Goal: Task Accomplishment & Management: Use online tool/utility

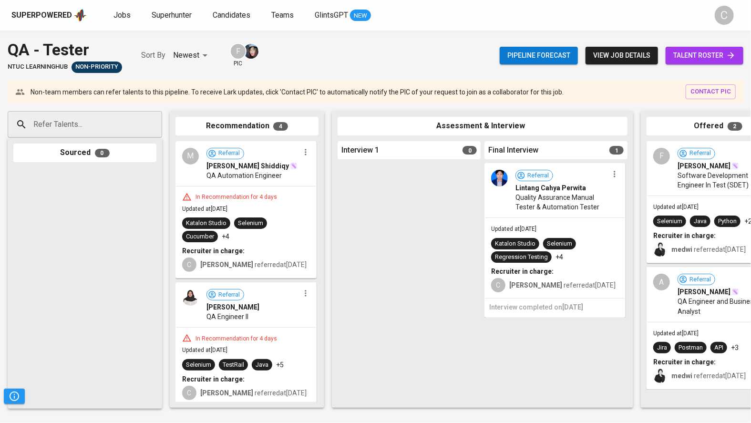
click at [691, 57] on span "talent roster" at bounding box center [704, 56] width 62 height 12
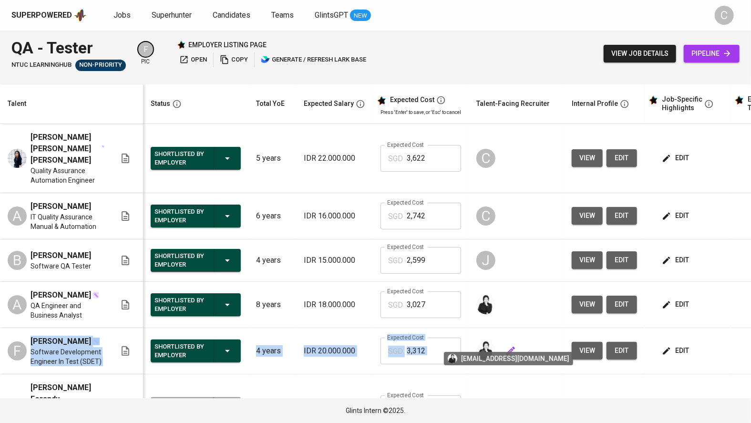
drag, startPoint x: 30, startPoint y: 330, endPoint x: 494, endPoint y: 335, distance: 464.4
click at [494, 335] on tr "F Faiq Dhimas Software Development Engineer In Test (SDET) Shortlisted by Emplo…" at bounding box center [413, 351] width 826 height 46
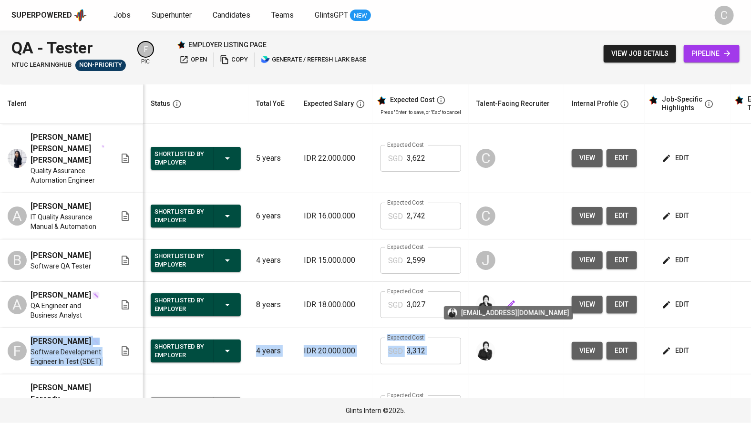
click at [479, 295] on img at bounding box center [485, 304] width 19 height 19
click at [61, 301] on span "QA Engineer and Business Analyst" at bounding box center [68, 310] width 74 height 19
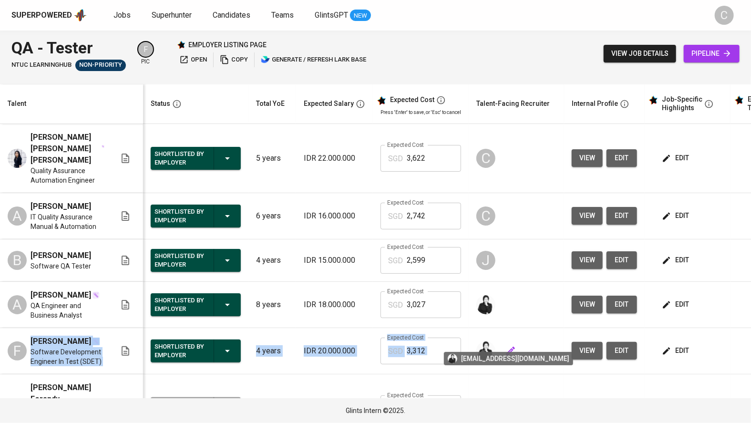
drag, startPoint x: 28, startPoint y: 327, endPoint x: 492, endPoint y: 339, distance: 463.6
click at [492, 339] on tr "F Faiq Dhimas Software Development Engineer In Test (SDET) Shortlisted by Emplo…" at bounding box center [413, 351] width 826 height 46
click at [49, 301] on span "QA Engineer and Business Analyst" at bounding box center [68, 310] width 74 height 19
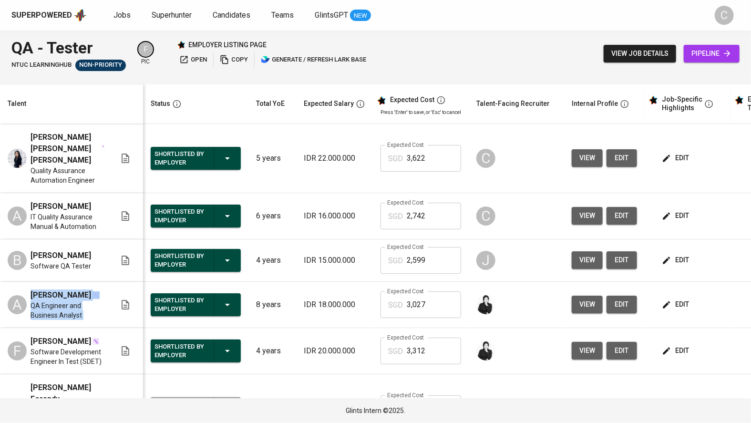
drag, startPoint x: 30, startPoint y: 281, endPoint x: 163, endPoint y: 298, distance: 133.5
click at [163, 298] on tr "A Abraham Yuwono QA Engineer and Business Analyst Shortlisted by Employer 8 yea…" at bounding box center [413, 305] width 826 height 46
click at [529, 293] on div at bounding box center [516, 304] width 80 height 23
click at [589, 210] on span "view" at bounding box center [587, 216] width 16 height 12
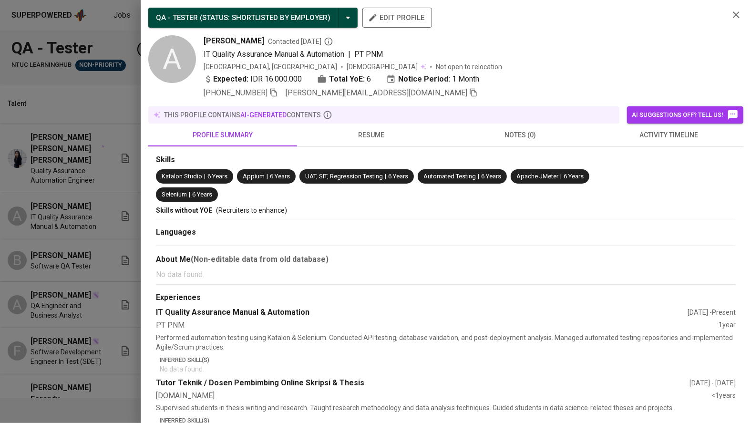
click at [469, 94] on icon "button" at bounding box center [473, 92] width 9 height 9
click at [89, 254] on div at bounding box center [375, 211] width 751 height 423
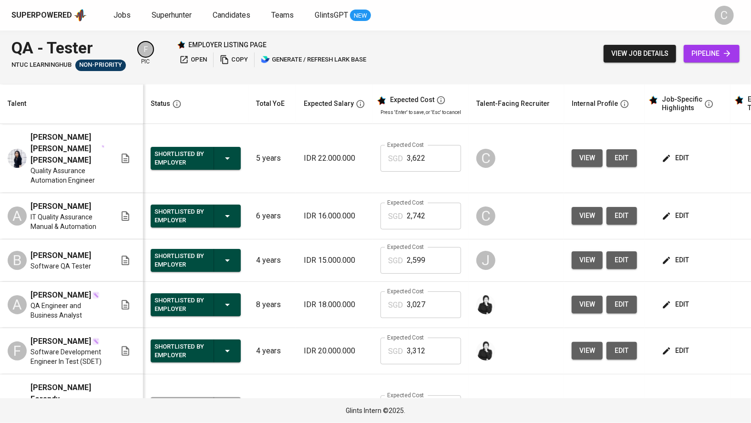
click at [586, 152] on span "view" at bounding box center [587, 158] width 16 height 12
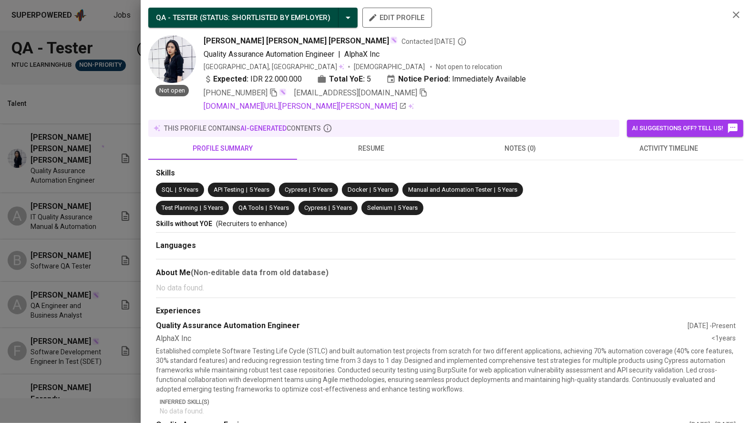
click at [420, 92] on icon "button" at bounding box center [423, 93] width 7 height 8
click at [66, 201] on div at bounding box center [375, 211] width 751 height 423
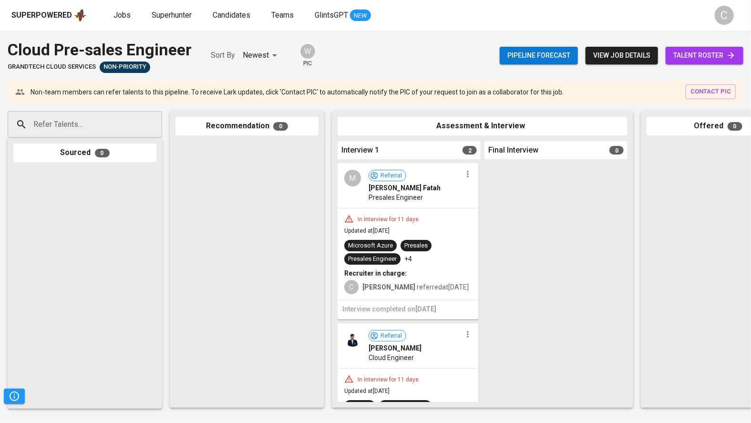
click at [103, 124] on input "Refer Talents..." at bounding box center [81, 124] width 100 height 18
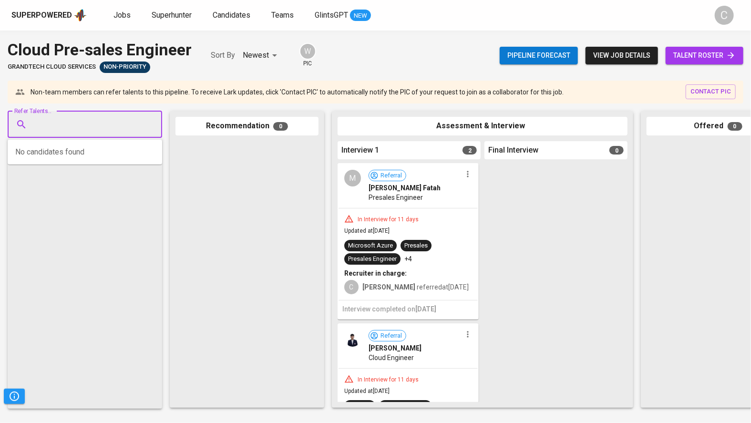
paste input "riyan.ibnuabdilah@gmail.com"
type input "riyan.ibnuabdilah@gmail.com"
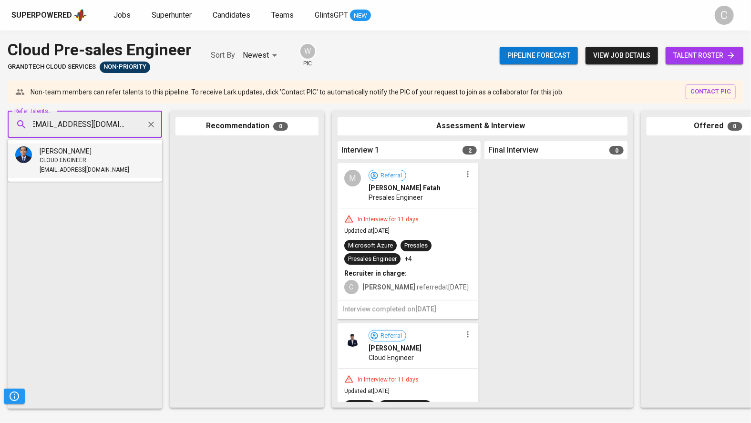
click at [91, 156] on div "CLOUD ENGINEER" at bounding box center [85, 161] width 90 height 10
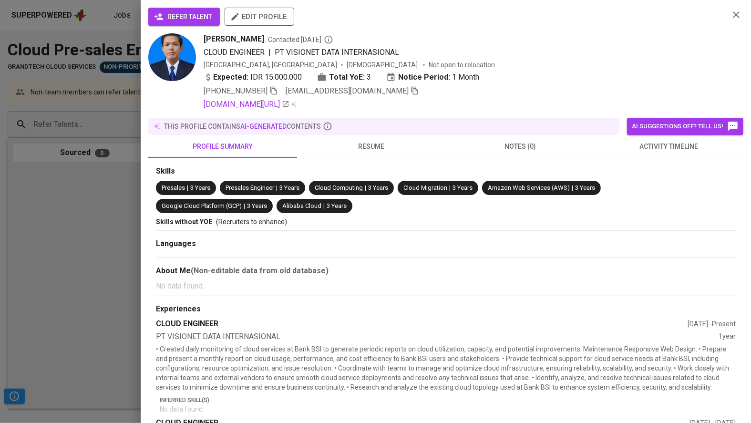
scroll to position [0, 0]
click at [174, 16] on span "refer talent" at bounding box center [184, 17] width 56 height 12
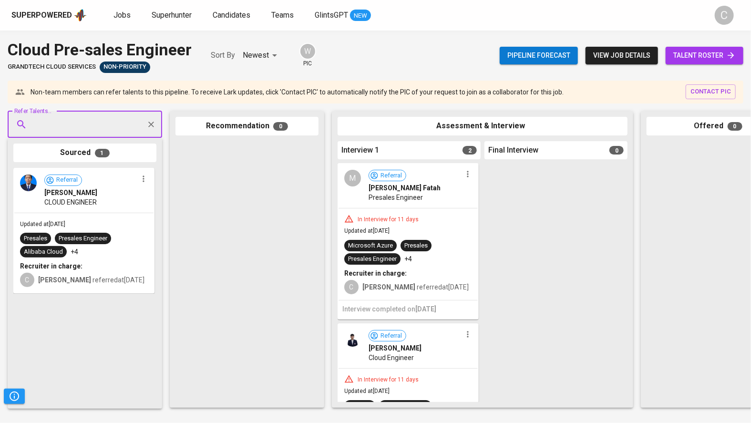
paste input "vincenntiuspatrick@gmail.com"
type input "vincenntiuspatrick@gmail.com"
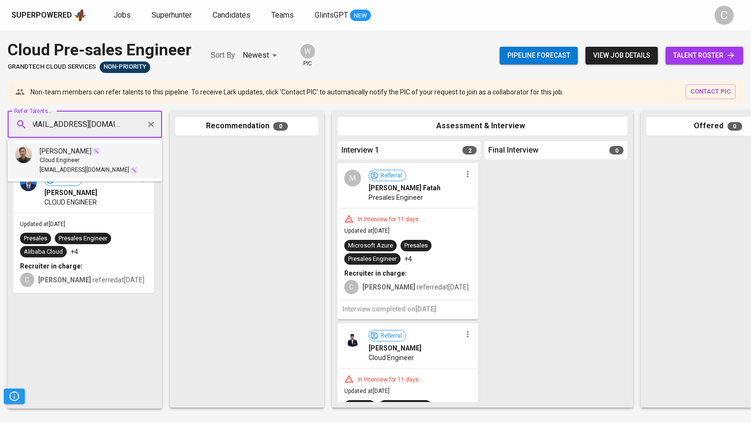
click at [59, 154] on span "Vincent Tunas" at bounding box center [66, 151] width 52 height 10
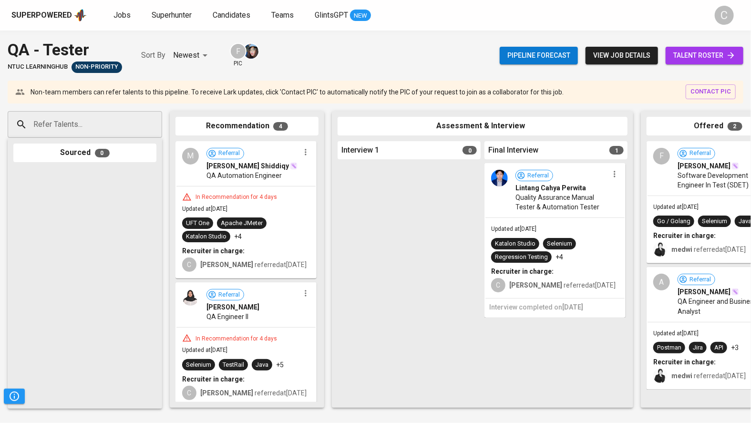
click at [400, 287] on div at bounding box center [409, 282] width 143 height 239
click at [72, 126] on input "Refer Talents..." at bounding box center [81, 124] width 100 height 18
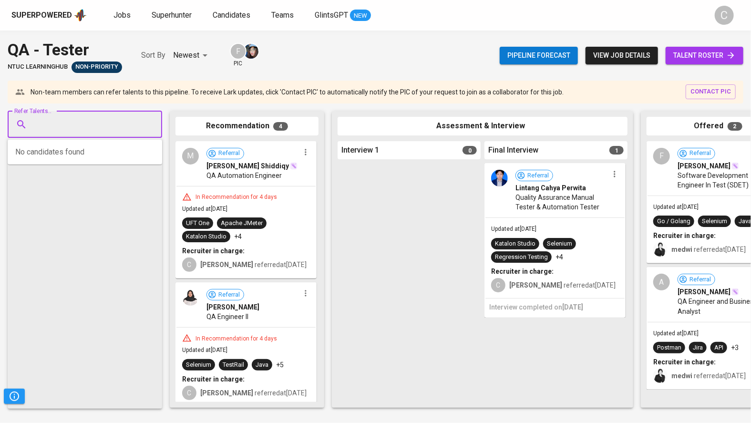
paste input "[PERSON_NAME][EMAIL_ADDRESS][DOMAIN_NAME]"
type input "[PERSON_NAME][EMAIL_ADDRESS][DOMAIN_NAME]"
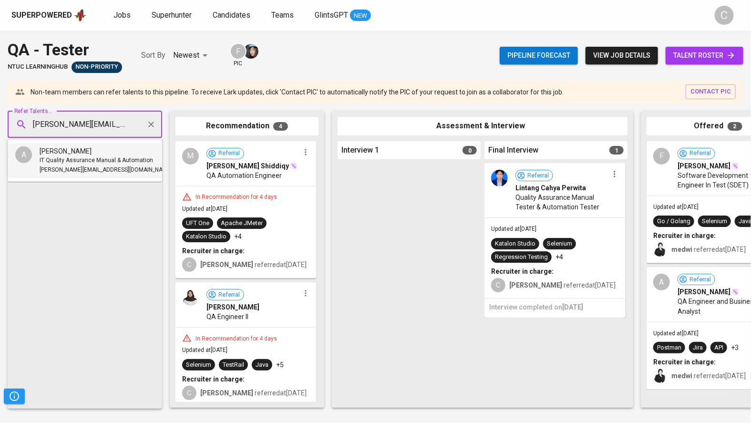
click at [71, 157] on span "IT Quality Assurance Manual & Automation" at bounding box center [96, 161] width 113 height 10
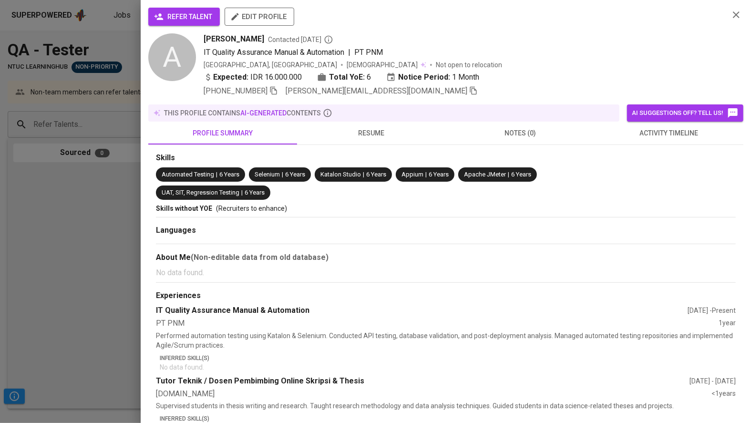
click at [190, 14] on span "refer talent" at bounding box center [184, 17] width 56 height 12
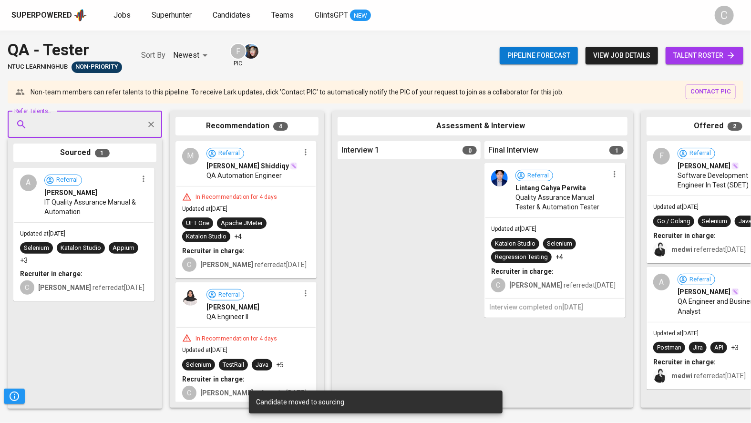
paste input "lindanuraa22@gmail.com"
type input "lindanuraa22@gmail.com"
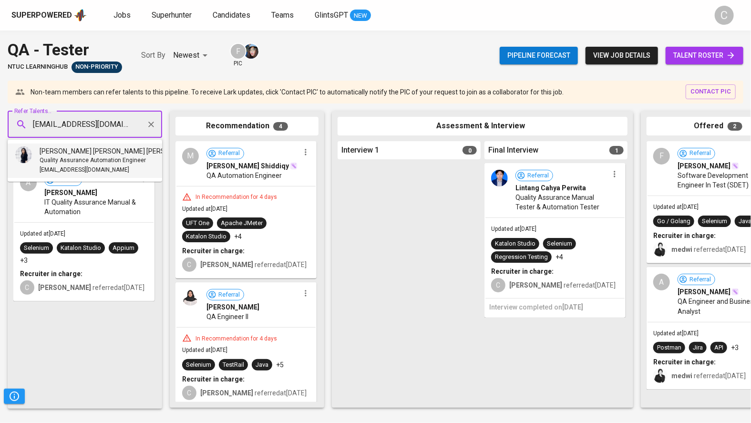
click at [64, 153] on span "Linda Nur Anisa Amalia" at bounding box center [116, 151] width 152 height 10
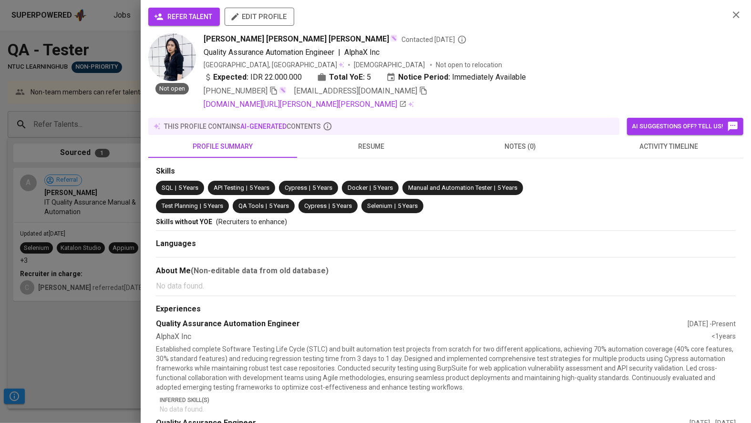
click at [189, 20] on span "refer talent" at bounding box center [184, 17] width 56 height 12
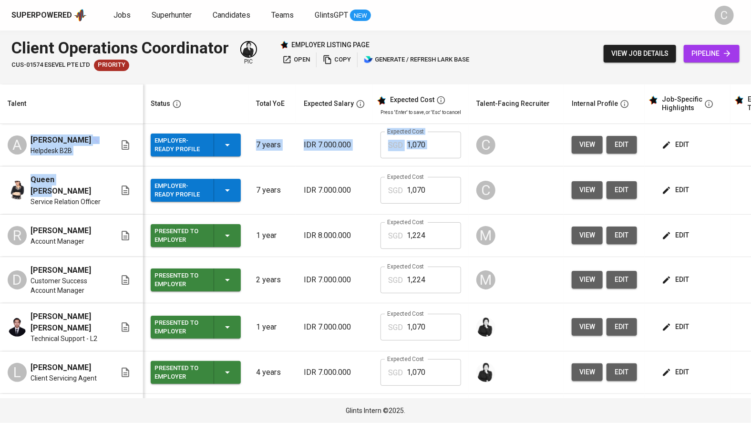
drag, startPoint x: 26, startPoint y: 140, endPoint x: 72, endPoint y: 181, distance: 61.4
click at [72, 181] on tbody "A [PERSON_NAME] Helpdesk B2B Employer-Ready Profile 7 years IDR 7.000.000 Expec…" at bounding box center [413, 362] width 826 height 476
click at [72, 181] on span "Queen [PERSON_NAME]" at bounding box center [68, 185] width 74 height 23
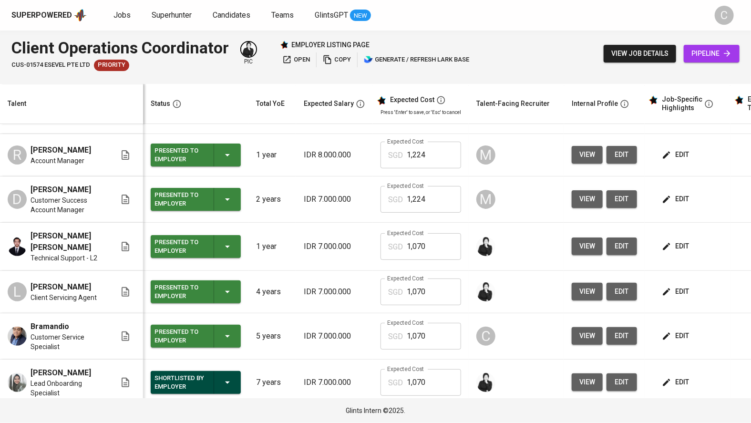
scroll to position [85, 0]
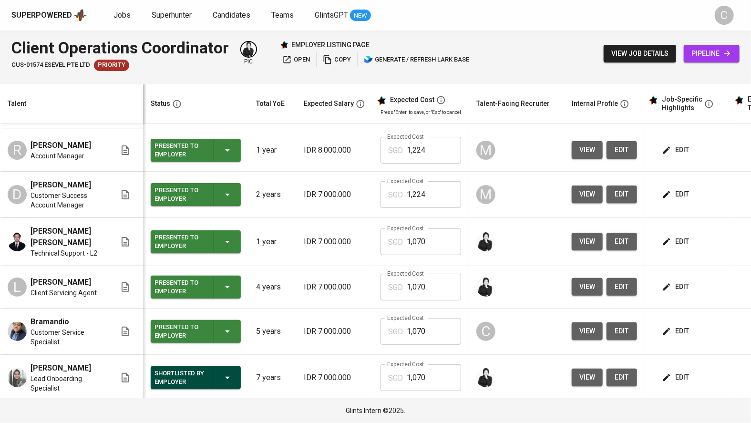
click at [583, 325] on span "view" at bounding box center [587, 331] width 16 height 12
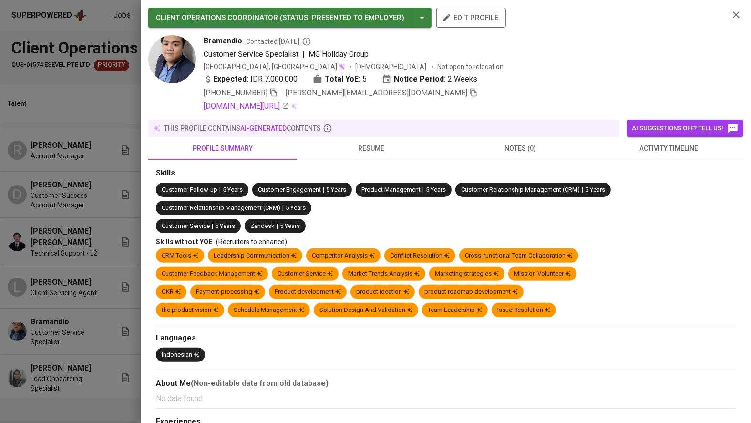
click at [469, 92] on icon "button" at bounding box center [473, 92] width 9 height 9
click at [62, 253] on div at bounding box center [375, 211] width 751 height 423
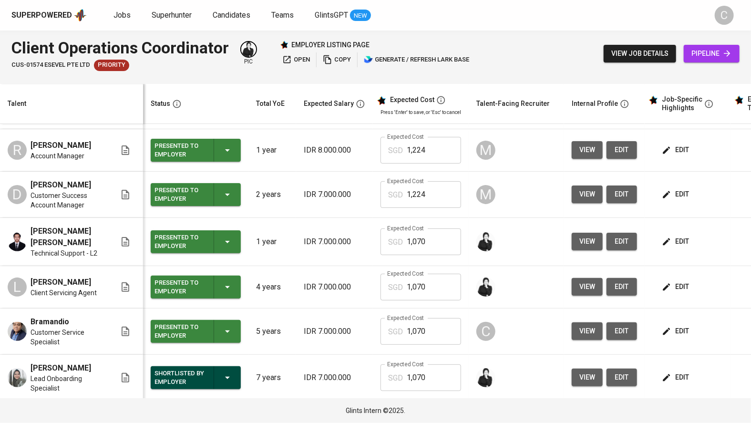
click at [704, 62] on link "pipeline" at bounding box center [712, 54] width 56 height 18
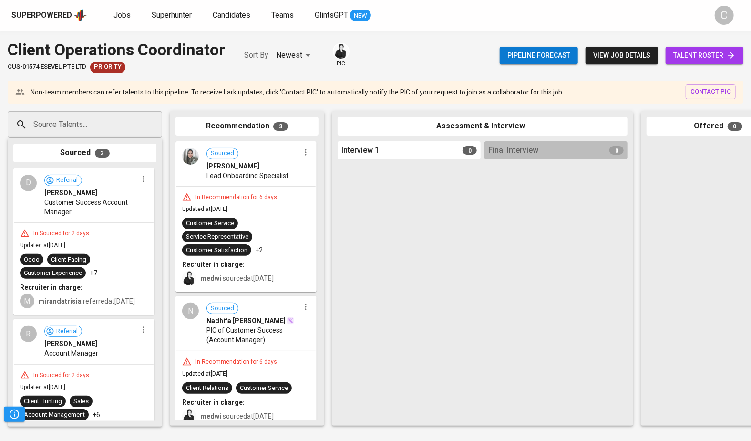
click at [56, 118] on input "Source Talents..." at bounding box center [81, 124] width 100 height 18
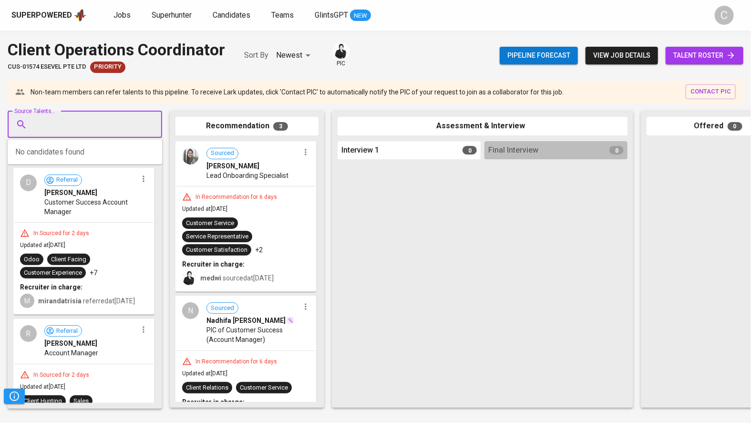
paste input "braman.dio@gmail.com"
type input "braman.dio@gmail.com"
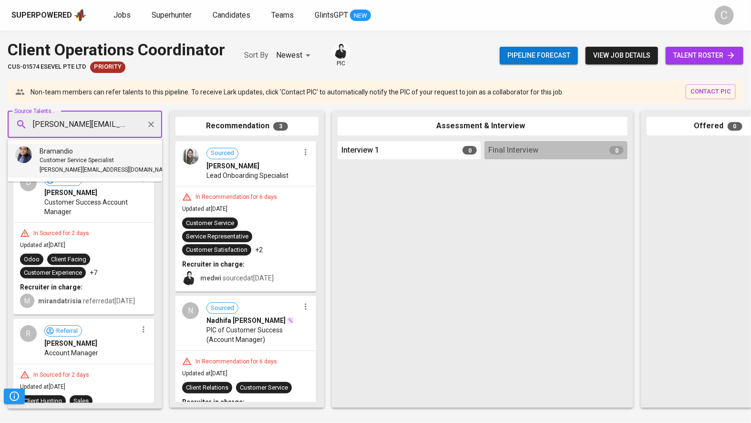
click at [59, 149] on span "Bramandio" at bounding box center [56, 151] width 33 height 10
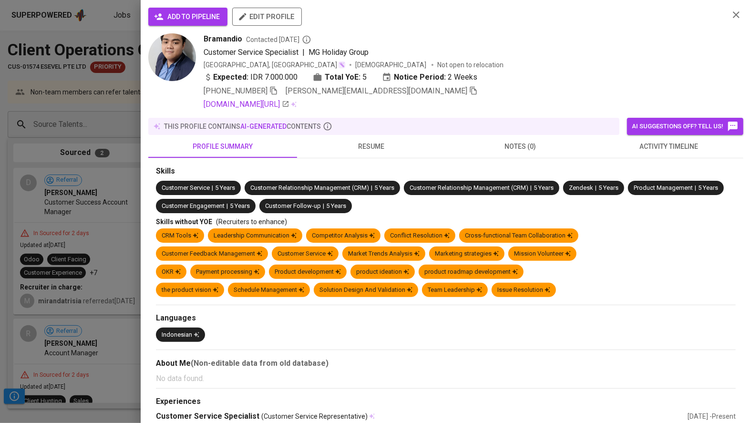
click at [195, 17] on span "add to pipeline" at bounding box center [188, 17] width 64 height 12
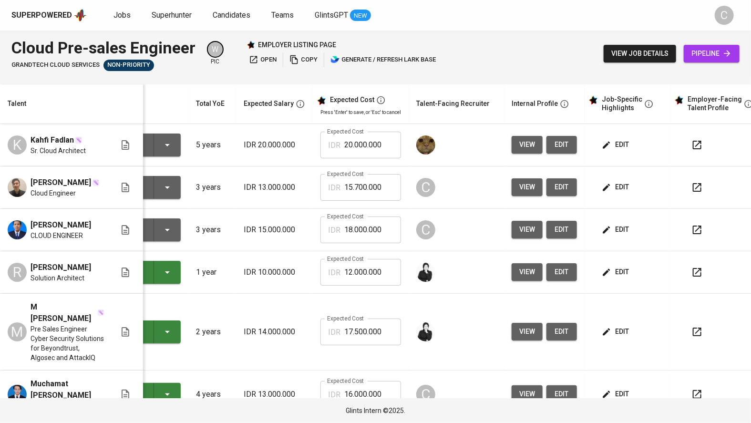
scroll to position [0, 65]
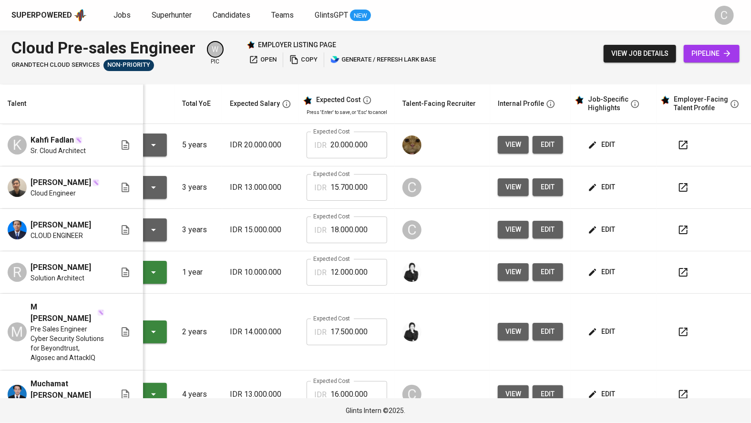
click at [516, 228] on span "view" at bounding box center [513, 230] width 16 height 12
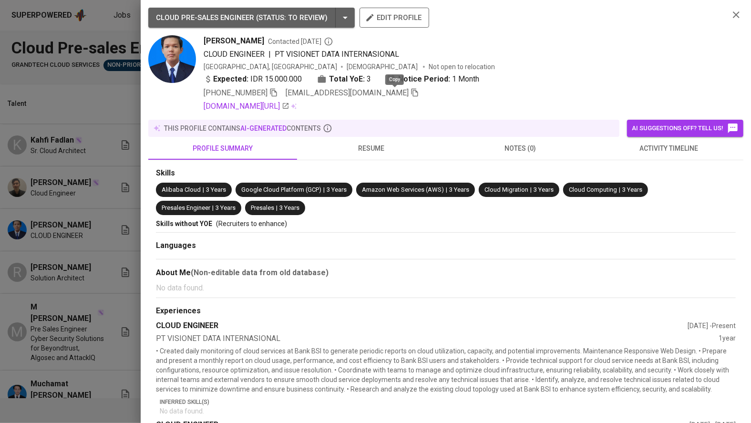
click at [410, 95] on icon "button" at bounding box center [414, 92] width 9 height 9
click at [2, 221] on div at bounding box center [375, 211] width 751 height 423
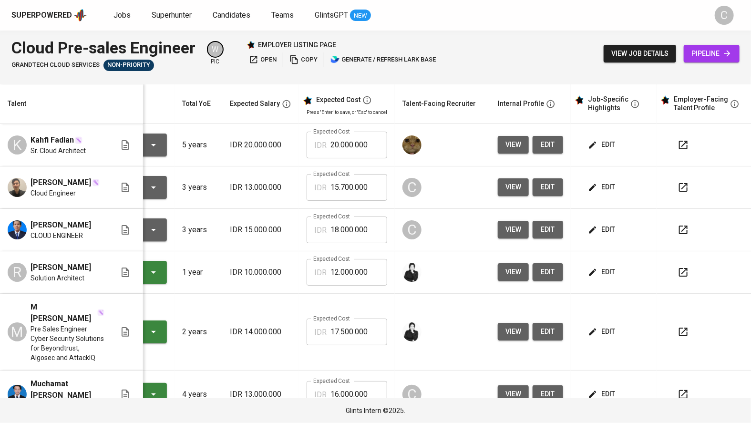
click at [604, 225] on span "edit" at bounding box center [602, 230] width 25 height 12
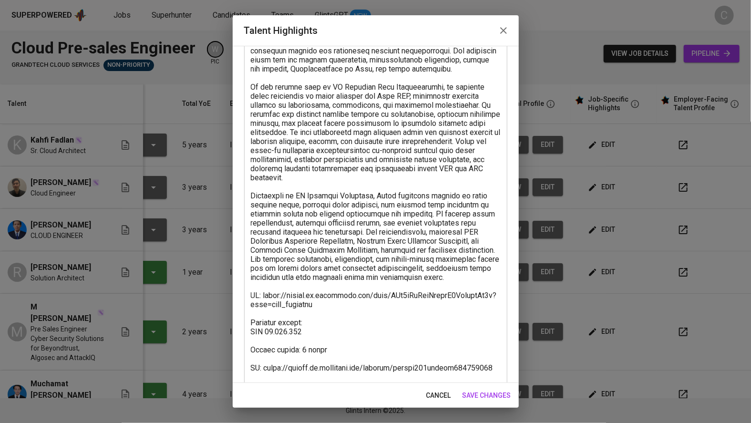
scroll to position [132, 0]
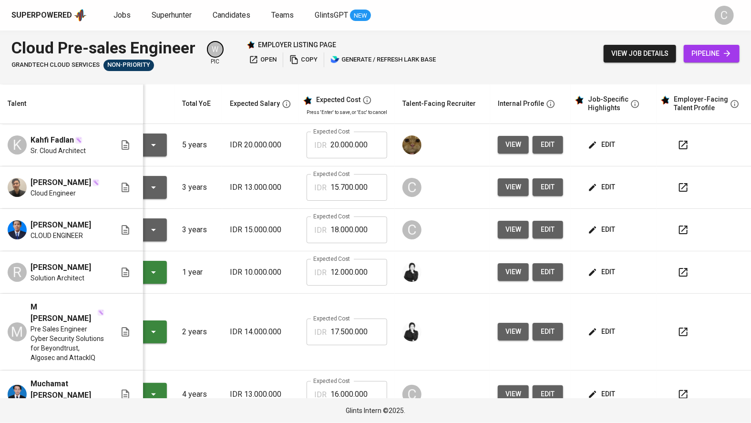
click at [612, 189] on span "edit" at bounding box center [602, 187] width 25 height 12
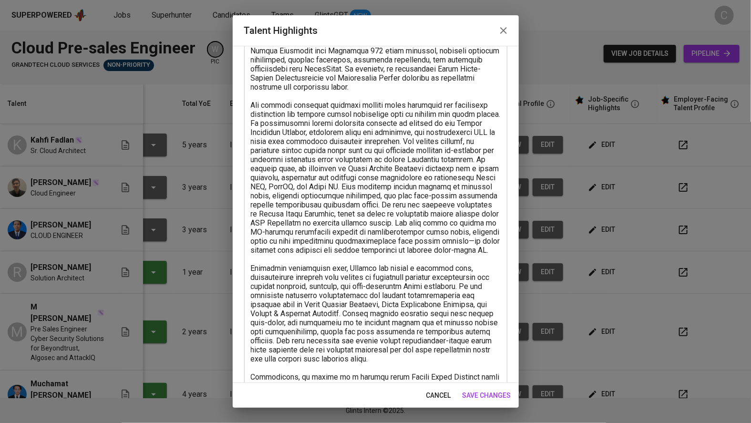
scroll to position [313, 0]
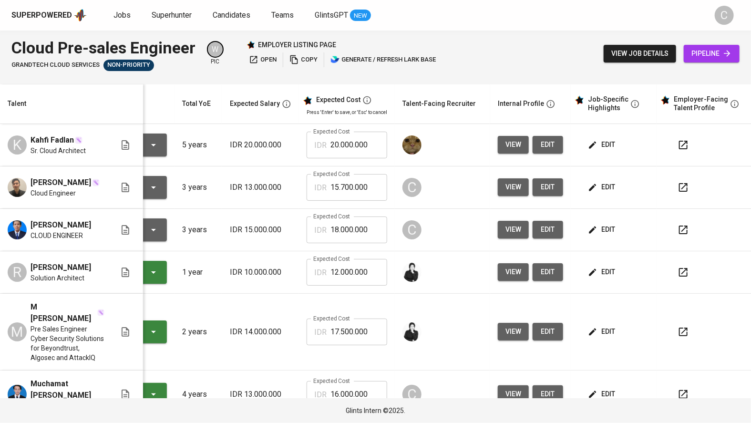
click at [505, 192] on span "view" at bounding box center [513, 187] width 16 height 12
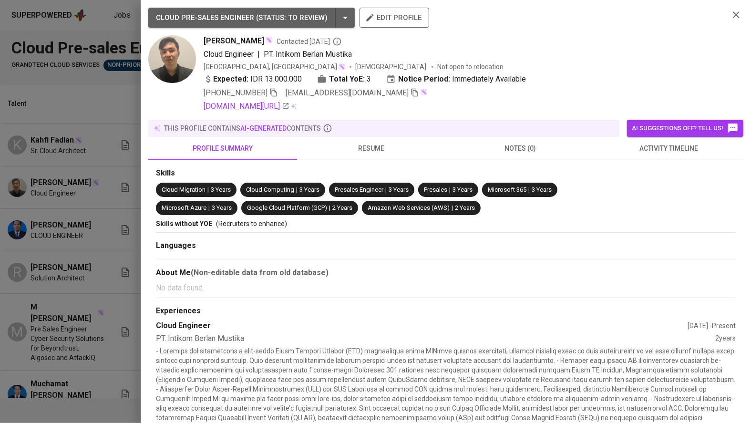
click at [411, 94] on icon "button" at bounding box center [414, 93] width 7 height 8
click at [54, 240] on div at bounding box center [375, 211] width 751 height 423
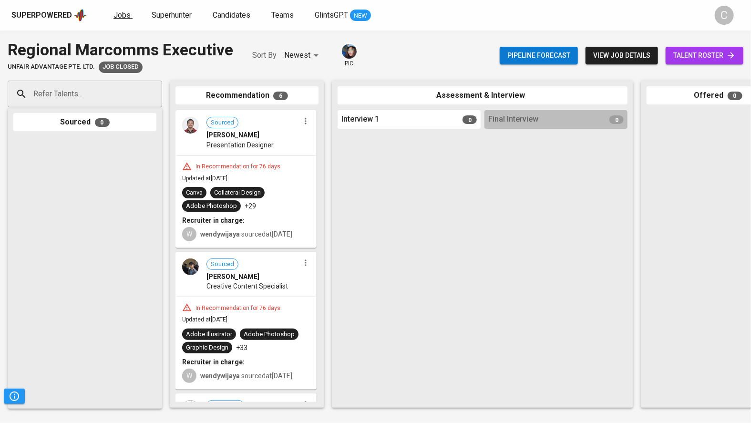
click at [122, 16] on span "Jobs" at bounding box center [121, 14] width 17 height 9
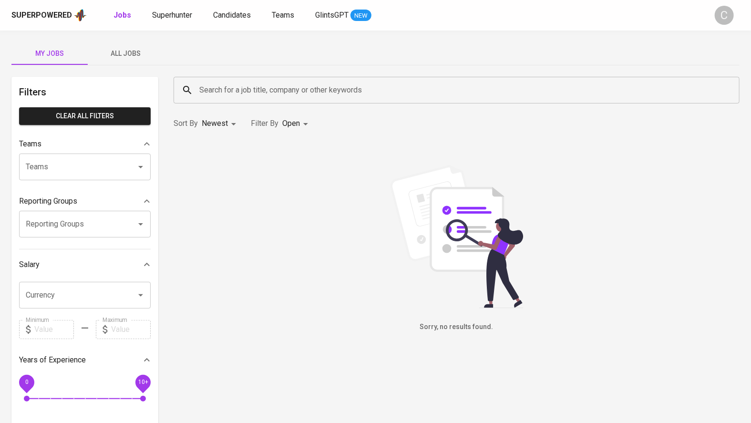
click at [121, 57] on span "All Jobs" at bounding box center [125, 54] width 65 height 12
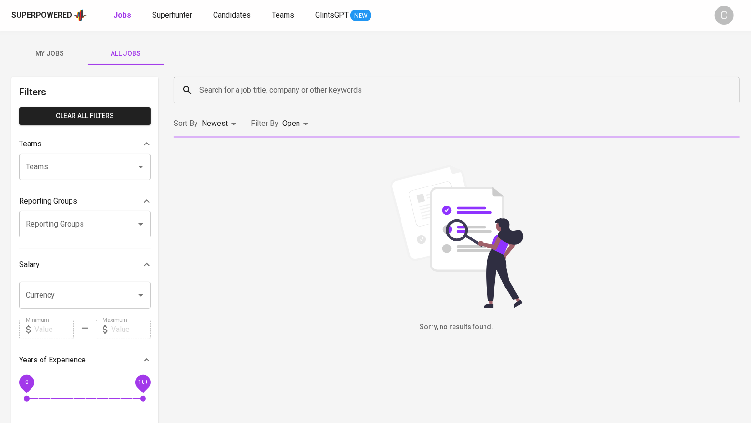
click at [234, 87] on input "Search for a job title, company or other keywords" at bounding box center [459, 90] width 524 height 18
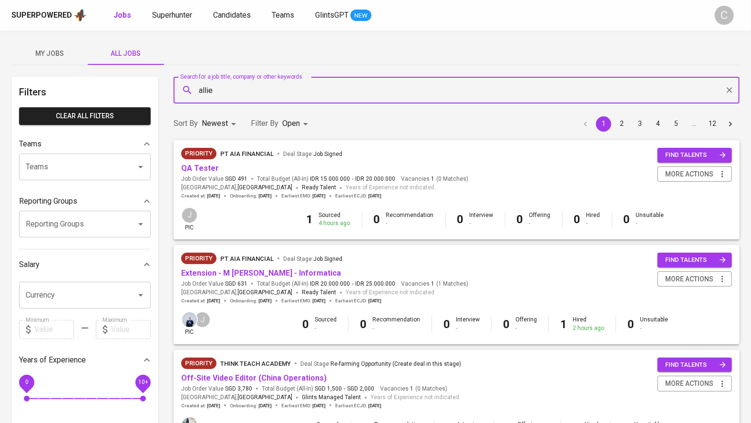
type input "allied"
click at [227, 114] on span "Companies" at bounding box center [227, 117] width 38 height 9
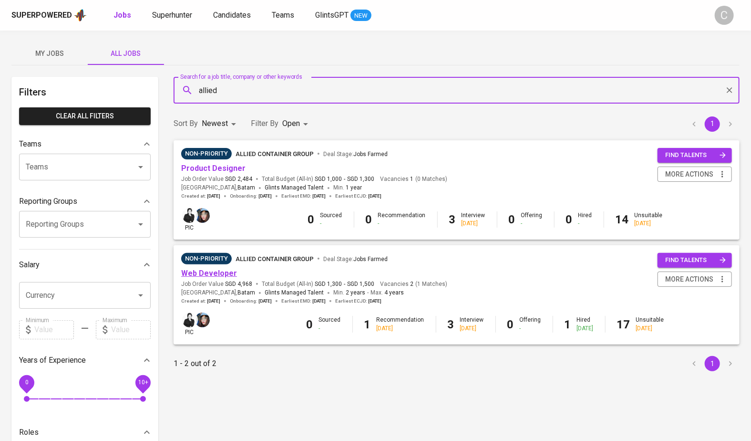
click at [201, 270] on link "Web Developer" at bounding box center [209, 272] width 56 height 9
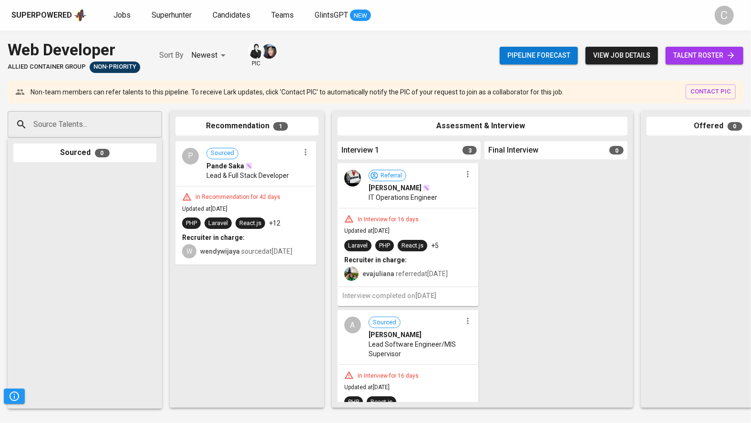
click at [117, 119] on input "Source Talents..." at bounding box center [81, 124] width 100 height 18
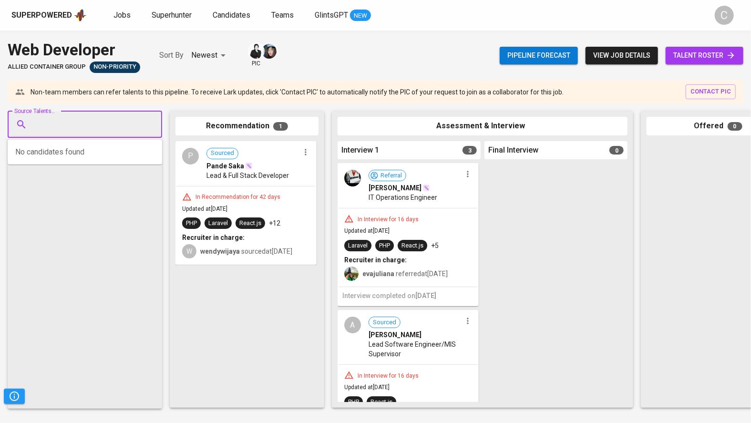
paste input "melvin.lin.work@gmail.com"
type input "melvin.lin.work@gmail.com"
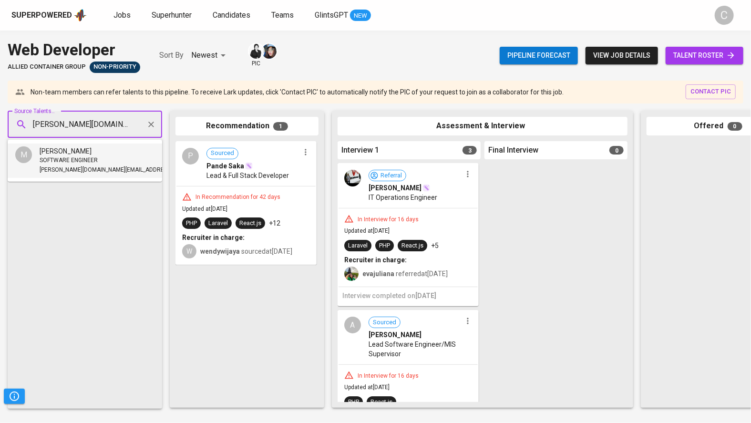
click at [74, 156] on span "SOFTWARE ENGINEER" at bounding box center [69, 161] width 58 height 10
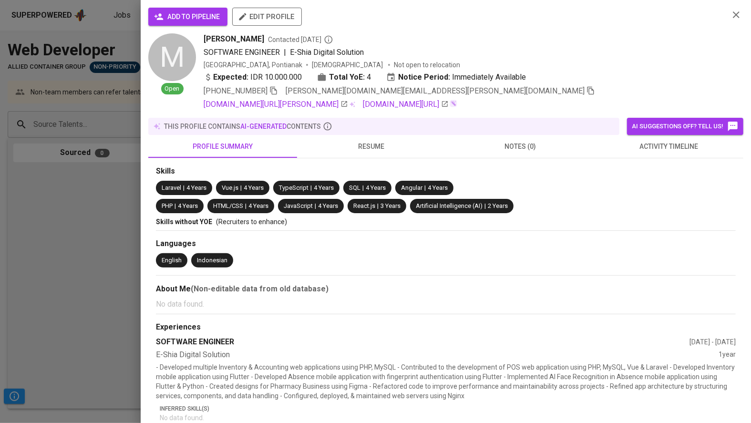
click at [193, 19] on span "add to pipeline" at bounding box center [188, 17] width 64 height 12
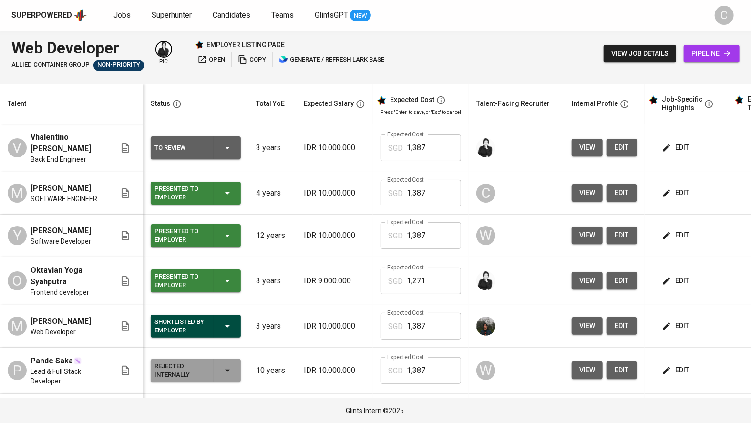
click at [585, 195] on span "view" at bounding box center [587, 193] width 16 height 12
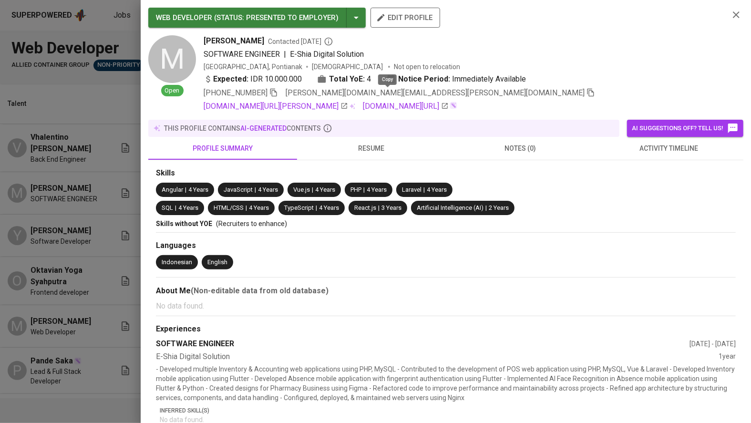
click at [586, 94] on icon "button" at bounding box center [590, 92] width 9 height 9
click at [94, 204] on div at bounding box center [375, 211] width 751 height 423
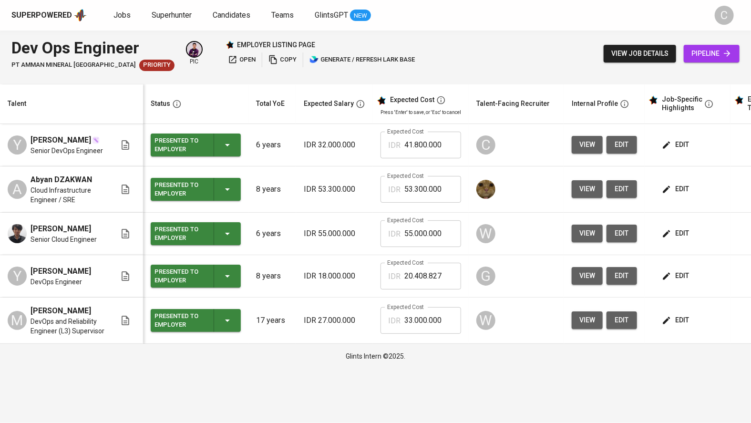
click at [585, 144] on span "view" at bounding box center [587, 145] width 16 height 12
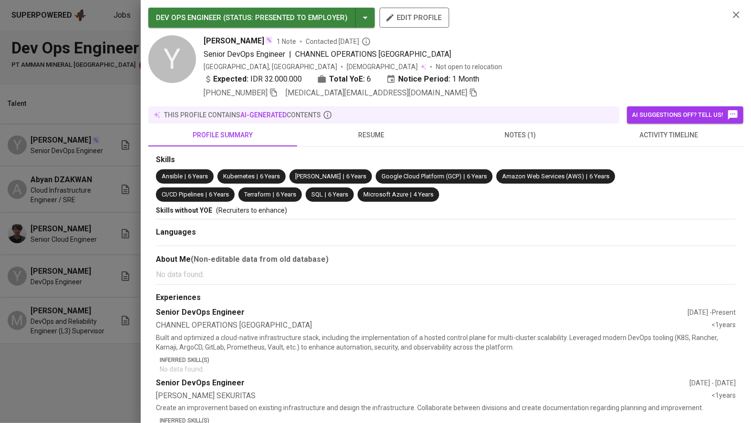
click at [469, 89] on icon "button" at bounding box center [473, 92] width 9 height 9
click at [74, 155] on div at bounding box center [375, 211] width 751 height 423
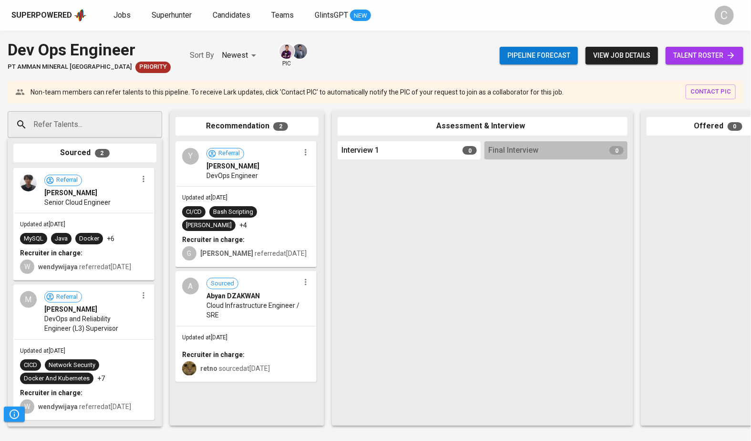
click at [62, 144] on div "Sourced 2" at bounding box center [84, 153] width 143 height 19
click at [60, 123] on input "Refer Talents..." at bounding box center [81, 124] width 100 height 18
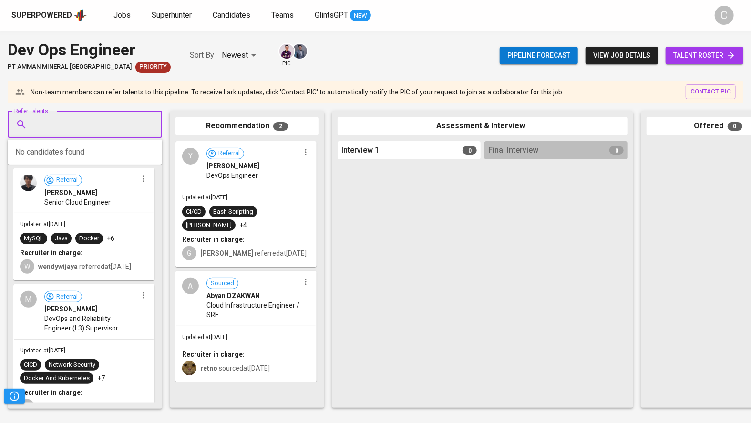
paste input "[MEDICAL_DATA][EMAIL_ADDRESS][DOMAIN_NAME]"
type input "[MEDICAL_DATA][EMAIL_ADDRESS][DOMAIN_NAME]"
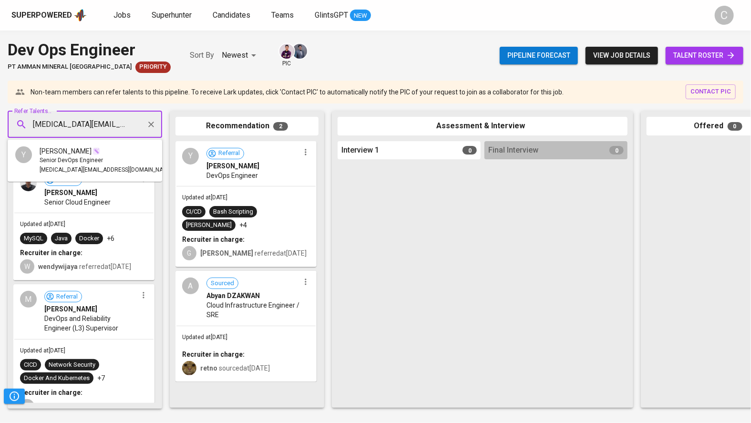
click at [69, 143] on ul "Y [PERSON_NAME] Senior DevOps Engineer [MEDICAL_DATA][EMAIL_ADDRESS][DOMAIN_NAM…" at bounding box center [85, 161] width 154 height 42
click at [69, 162] on span "Senior DevOps Engineer" at bounding box center [71, 161] width 63 height 10
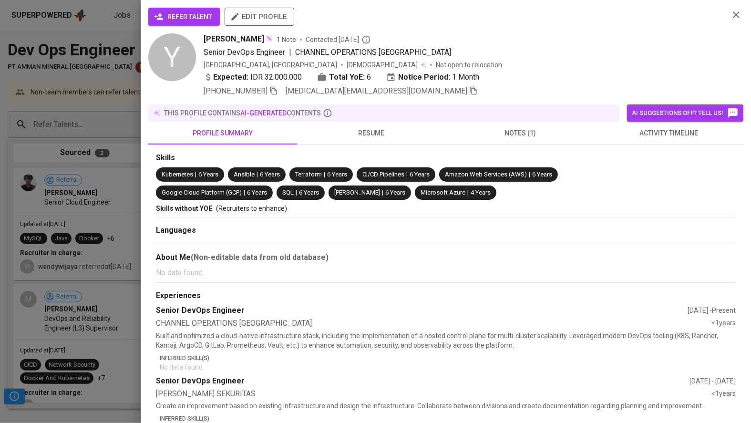
click at [184, 19] on span "refer talent" at bounding box center [184, 17] width 56 height 12
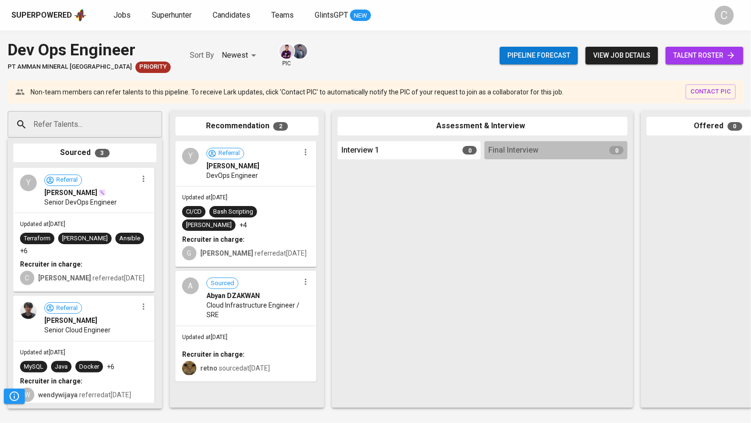
click at [21, 361] on span "MySQL" at bounding box center [33, 366] width 27 height 11
